Goal: Information Seeking & Learning: Learn about a topic

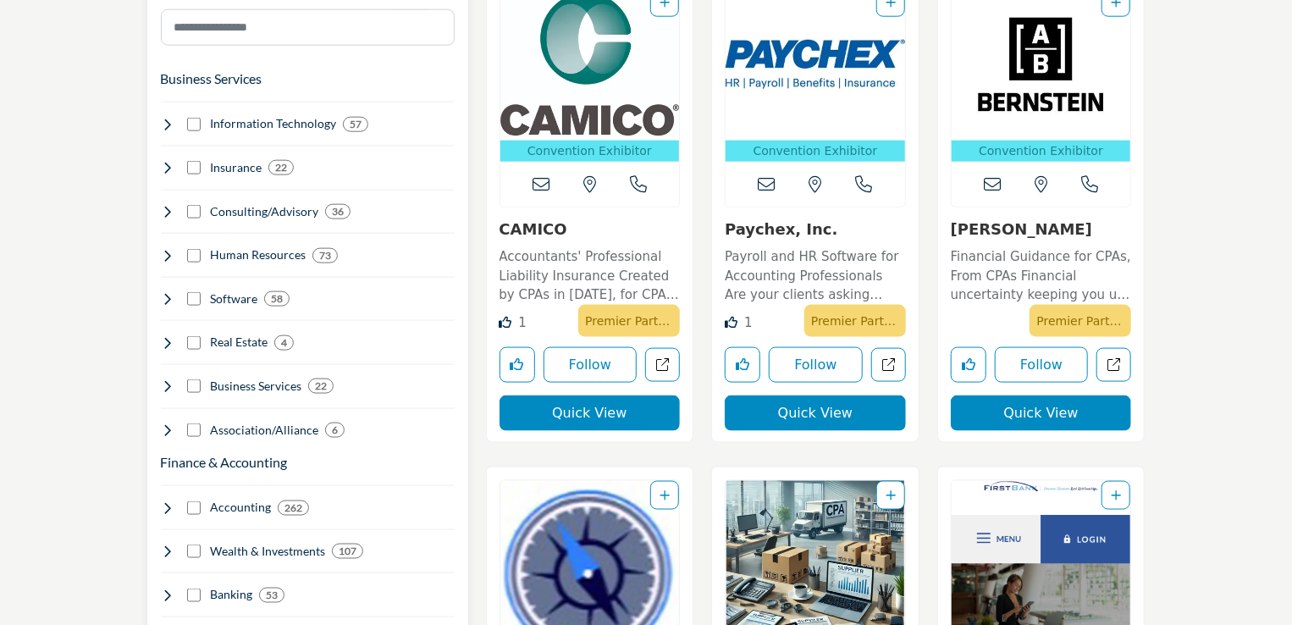
scroll to position [1016, 0]
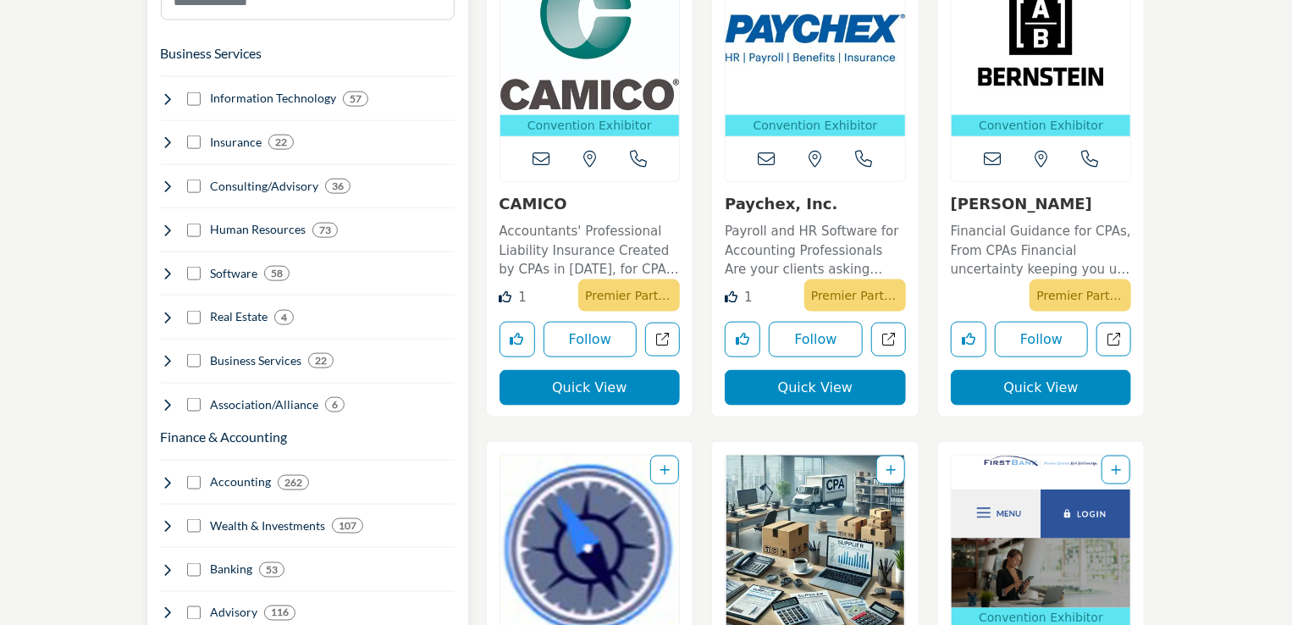
click at [193, 352] on div "Business Services 22" at bounding box center [248, 361] width 174 height 18
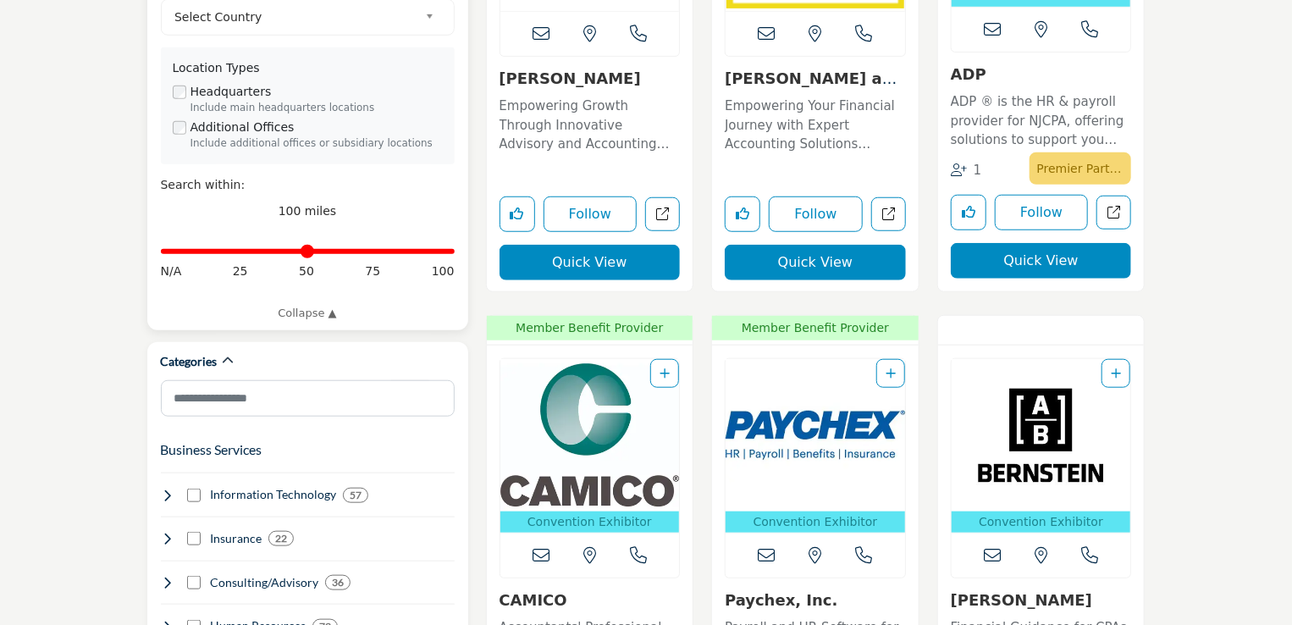
scroll to position [592, 0]
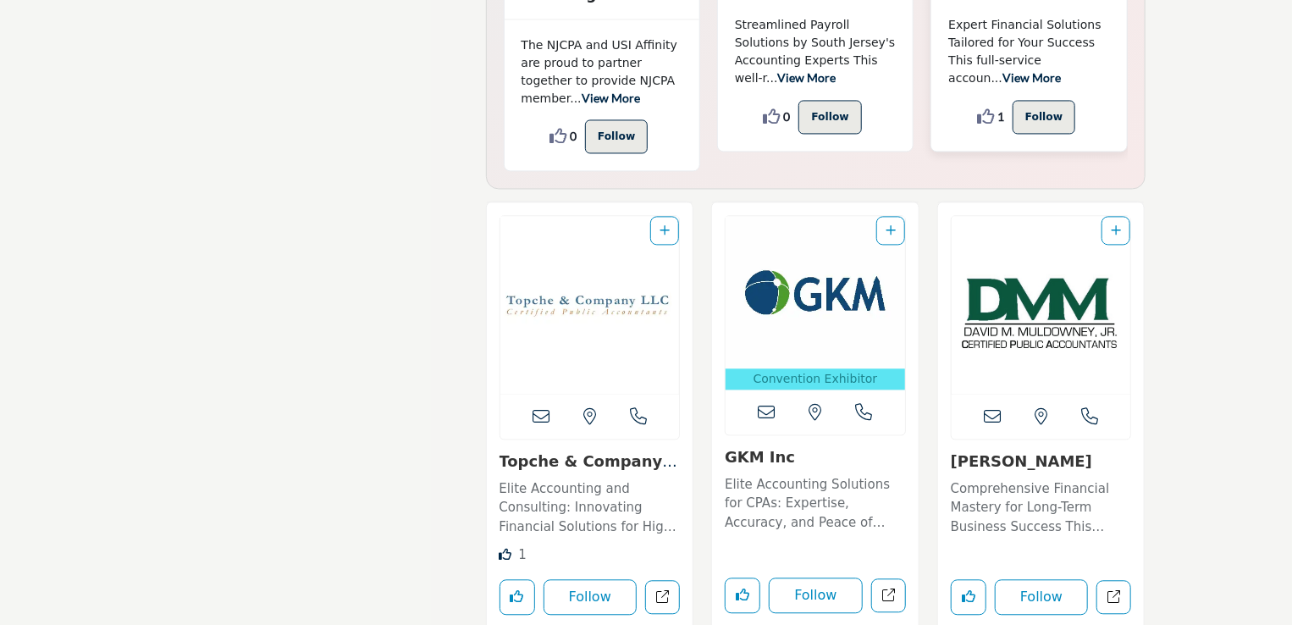
scroll to position [8210, 0]
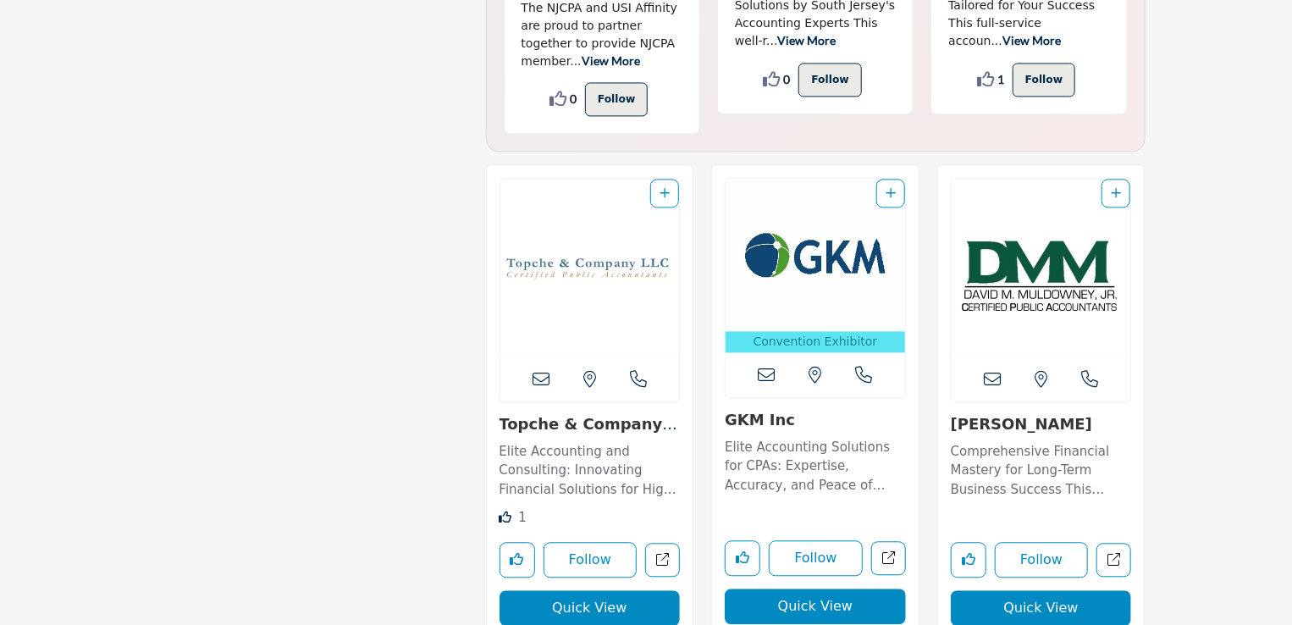
click at [820, 438] on p "Elite Accounting Solutions for CPAs: Expertise, Accuracy, and Peace of Mind GKM…" at bounding box center [815, 467] width 181 height 58
